Goal: Task Accomplishment & Management: Manage account settings

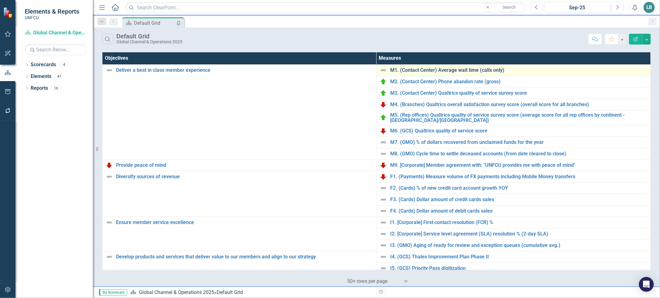
click at [460, 72] on link "M1. (Contact Center) Average wait time (calls only)" at bounding box center [518, 70] width 257 height 6
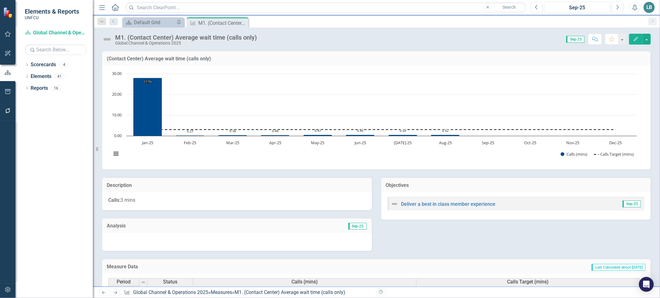
scroll to position [189, 0]
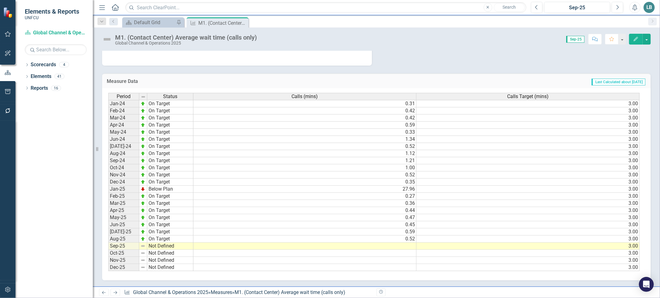
click at [412, 244] on td at bounding box center [304, 246] width 223 height 7
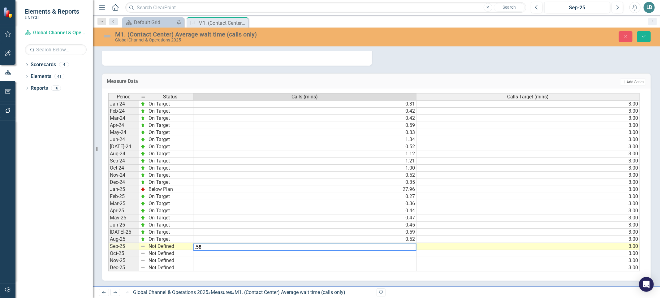
type textarea ".58"
click at [360, 276] on div "Period Status Calls (mins) Calls Target (mins) Jan-24 On Target 0.31 3.00 Feb-2…" at bounding box center [376, 185] width 549 height 192
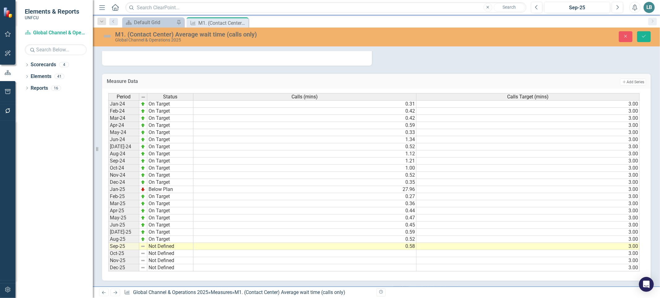
click at [166, 244] on td "Not Defined" at bounding box center [170, 246] width 46 height 7
type textarea "On Target"
click at [166, 215] on div "Period Status Calls (mins) Calls Target (mins) Jan-24 On Target 0.31 3.00 Feb-2…" at bounding box center [374, 182] width 532 height 179
click at [642, 38] on button "Save" at bounding box center [644, 36] width 14 height 11
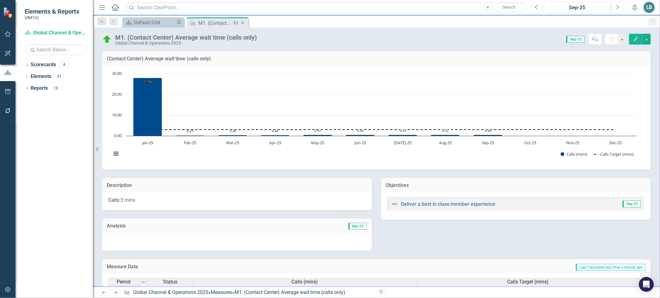
click at [242, 24] on icon "Close" at bounding box center [243, 22] width 6 height 5
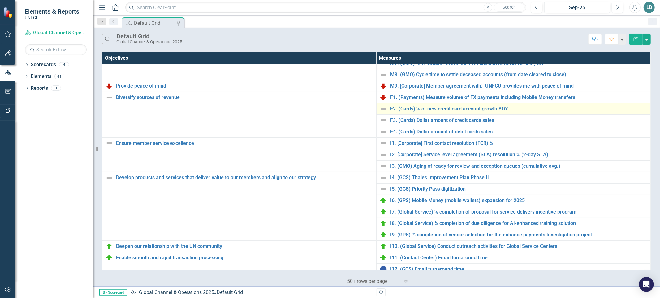
scroll to position [91, 0]
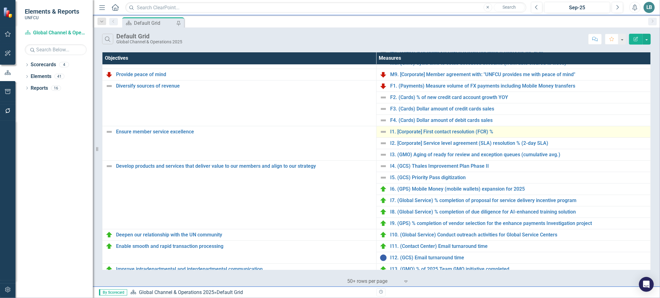
click at [420, 127] on td "I1. [Corporate] First contact resolution (FCR) % Edit Edit Measure Link Open El…" at bounding box center [513, 131] width 274 height 11
click at [420, 134] on link "I1. [Corporate] First contact resolution (FCR) %" at bounding box center [518, 132] width 257 height 6
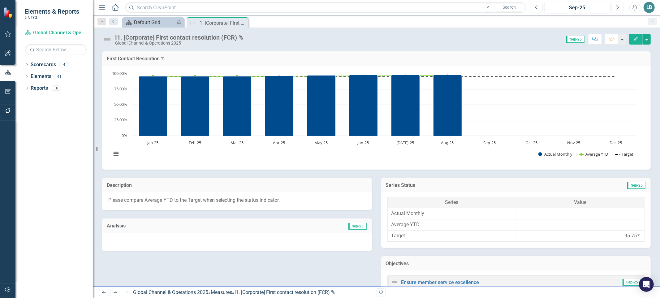
click at [160, 22] on div "Default Grid" at bounding box center [154, 23] width 41 height 8
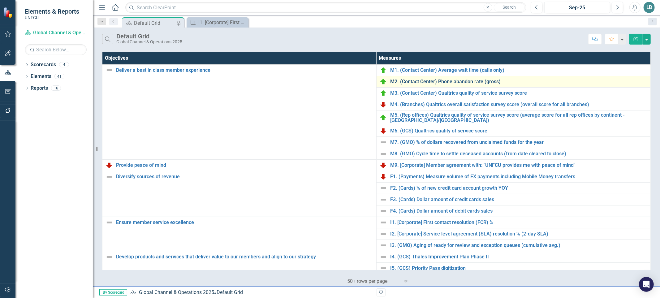
click at [458, 83] on link "M2. (Contact Center) Phone abandon rate (gross)" at bounding box center [518, 82] width 257 height 6
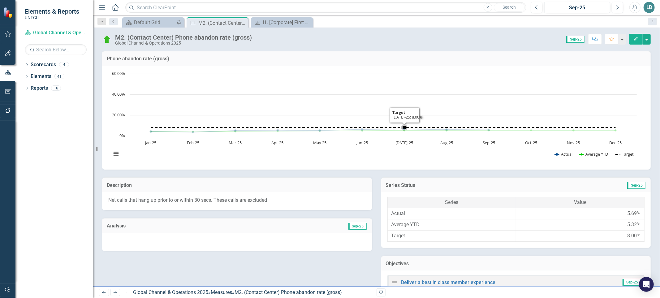
scroll to position [236, 0]
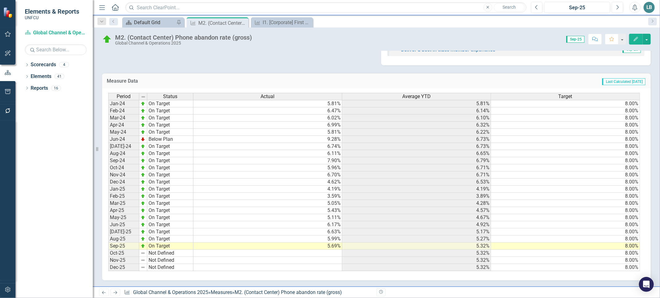
click at [152, 23] on div "Default Grid" at bounding box center [154, 23] width 41 height 8
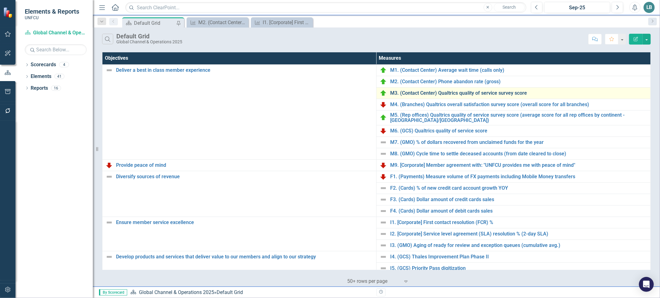
click at [415, 93] on link "M3. (Contact Center) Qualtrics quality of service survey score" at bounding box center [518, 93] width 257 height 6
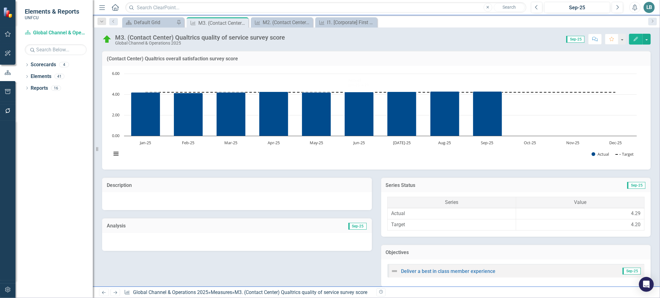
scroll to position [225, 0]
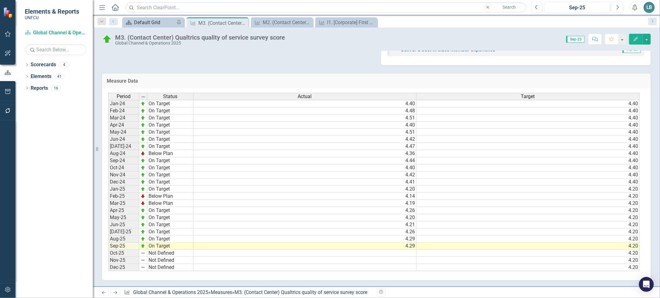
click at [146, 22] on div "Default Grid" at bounding box center [154, 23] width 41 height 8
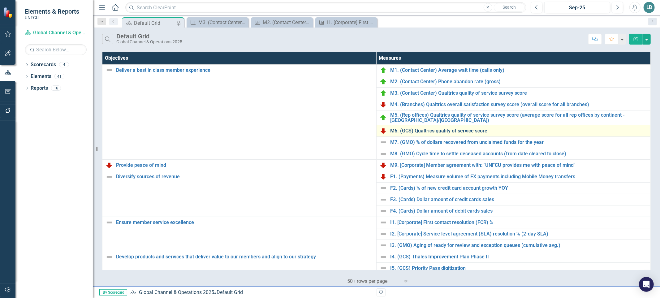
scroll to position [112, 0]
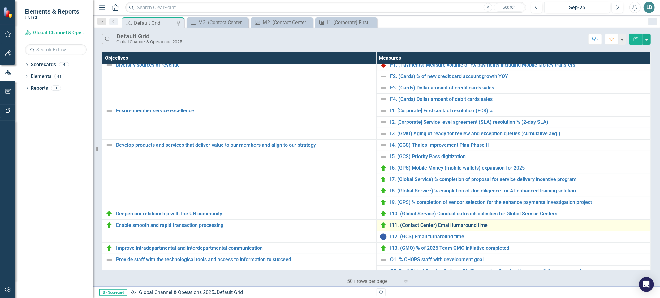
click at [396, 226] on link "I11. (Contact Center) Email turnaround time" at bounding box center [518, 226] width 257 height 6
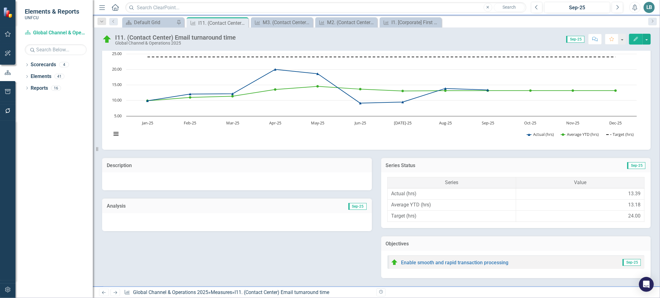
scroll to position [236, 0]
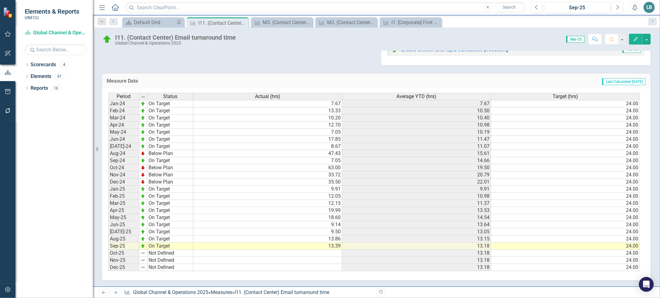
click at [331, 243] on td "13.39" at bounding box center [267, 246] width 149 height 7
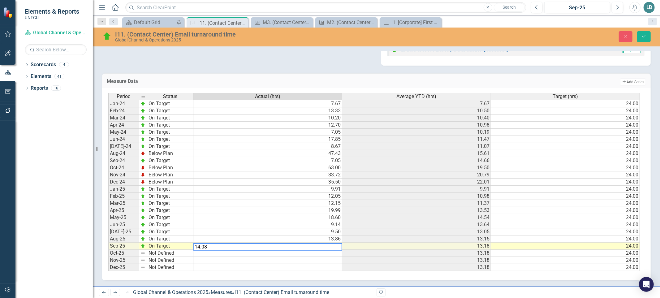
type textarea "14.08"
click at [385, 280] on div "Period Status Actual (hrs) Average YTD (hrs) Target (hrs) Jan-24 On Target 7.67…" at bounding box center [376, 184] width 549 height 192
click at [646, 38] on icon "Save" at bounding box center [644, 36] width 6 height 4
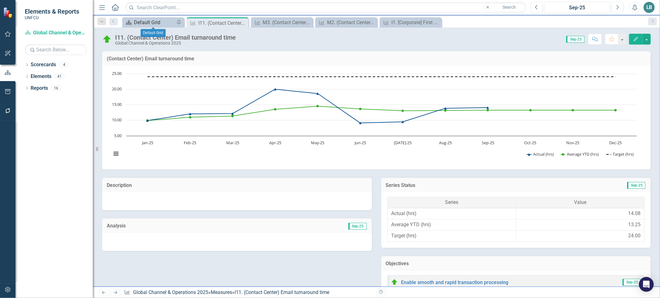
click at [137, 19] on div "Default Grid" at bounding box center [154, 23] width 41 height 8
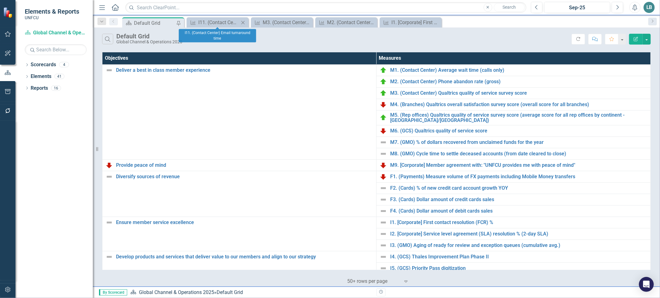
click at [240, 21] on icon "Close" at bounding box center [243, 22] width 6 height 5
click at [0, 0] on icon "Close" at bounding box center [0, 0] width 0 height 0
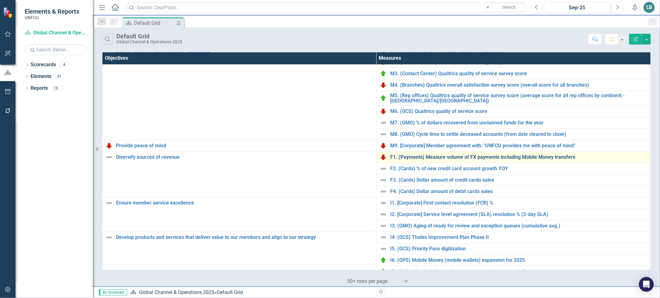
scroll to position [32, 0]
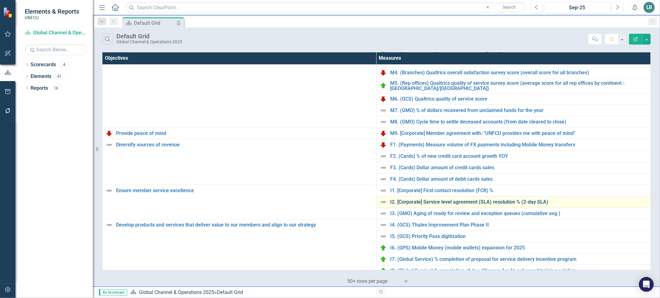
click at [434, 204] on link "I2. [Corporate] Service level agreement (SLA) resolution % (2-day SLA)" at bounding box center [518, 202] width 257 height 6
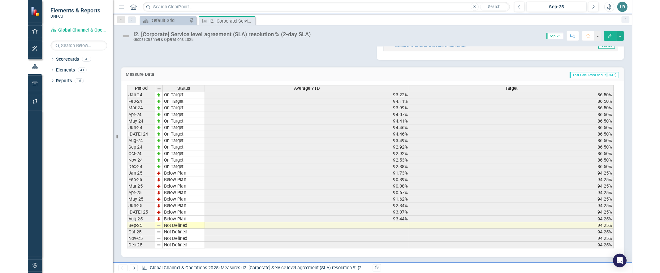
scroll to position [225, 0]
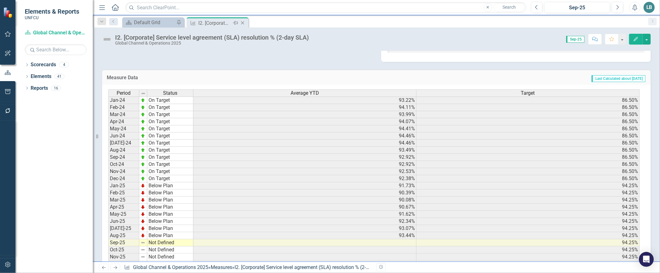
click at [243, 22] on icon "Close" at bounding box center [243, 22] width 6 height 5
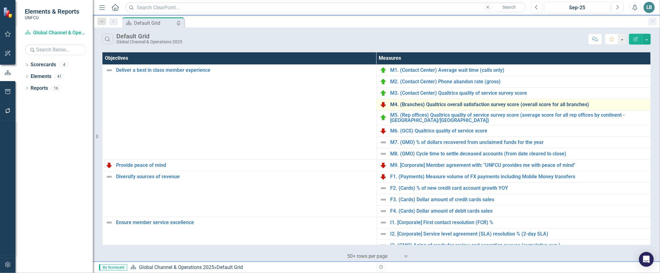
click at [414, 102] on link "M4. (Branches) Qualtrics overall satisfaction survey score (overall score for a…" at bounding box center [518, 105] width 257 height 6
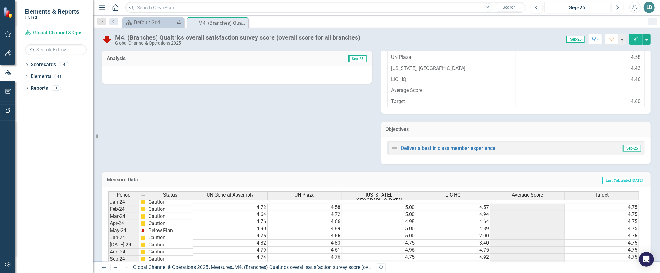
scroll to position [295, 0]
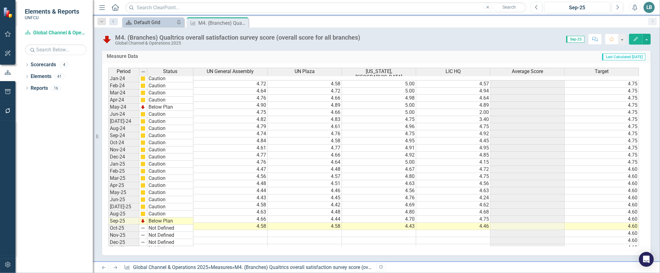
click at [146, 21] on div "Default Grid" at bounding box center [154, 23] width 41 height 8
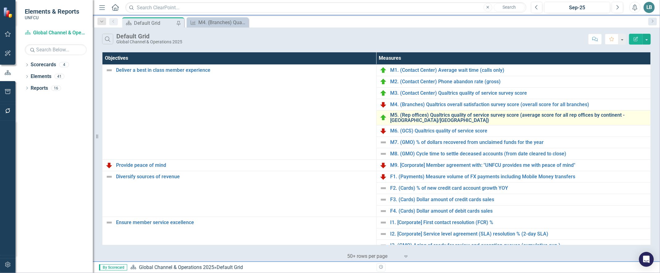
click at [409, 117] on link "M5. (Rep offices) Qualtrics quality of service survey score (average score for …" at bounding box center [518, 117] width 257 height 11
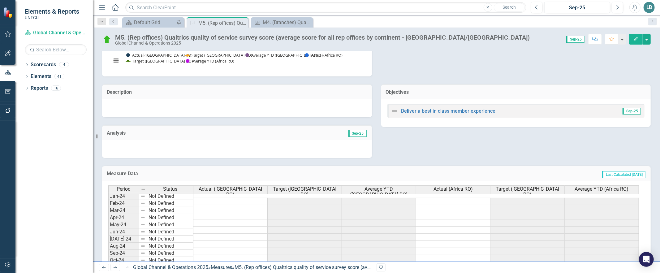
scroll to position [220, 0]
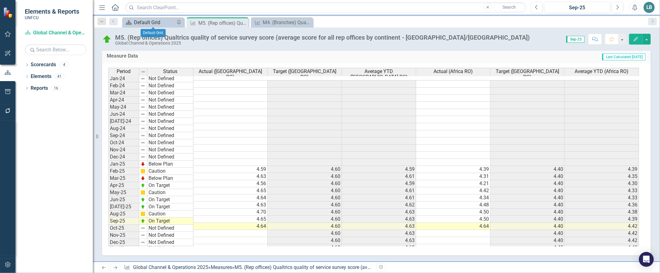
click at [143, 24] on div "Default Grid" at bounding box center [154, 23] width 41 height 8
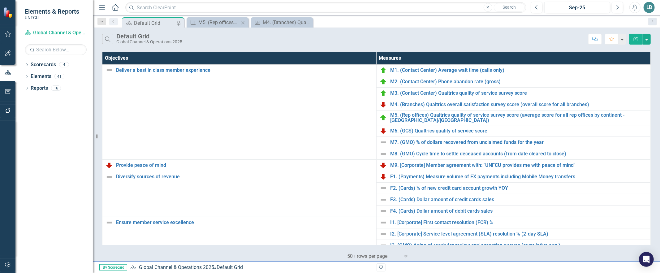
click at [235, 26] on div "Measure M5. (Rep offices) Qualtrics quality of service survey score (average sc…" at bounding box center [218, 22] width 62 height 10
click at [287, 20] on div "M4. (Branches) Qualtrics overall satisfaction survey score (overall score for a…" at bounding box center [283, 23] width 41 height 8
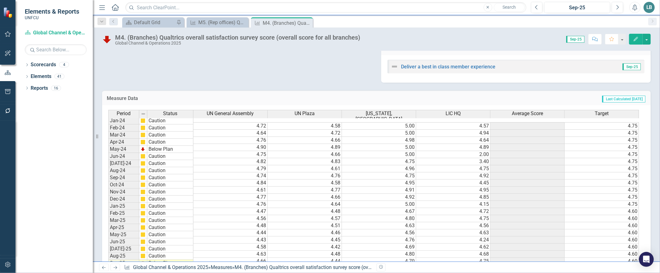
scroll to position [269, 0]
